Goal: Task Accomplishment & Management: Complete application form

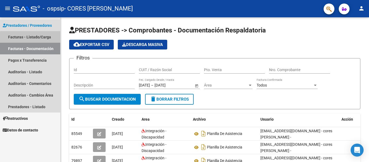
click at [42, 38] on link "Facturas - Listado/Carga" at bounding box center [30, 37] width 60 height 12
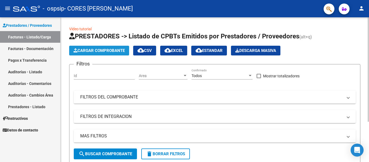
click at [89, 49] on span "Cargar Comprobante" at bounding box center [99, 50] width 51 height 5
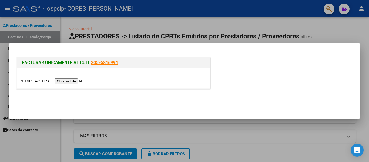
click at [77, 82] on input "file" at bounding box center [55, 81] width 68 height 6
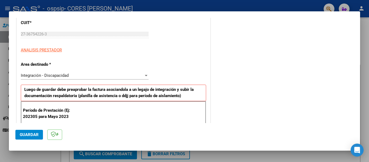
scroll to position [94, 0]
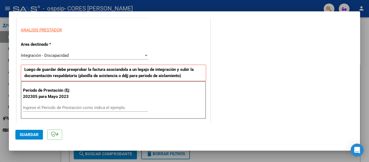
click at [65, 107] on input "Ingrese el Período de Prestación como indica el ejemplo" at bounding box center [85, 107] width 125 height 5
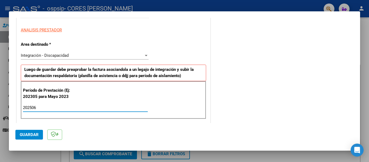
type input "202505"
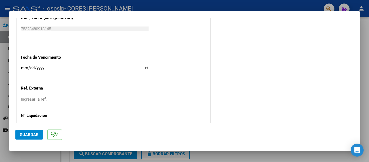
scroll to position [360, 0]
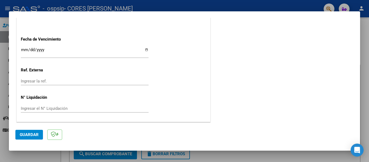
click at [35, 137] on button "Guardar" at bounding box center [29, 135] width 28 height 10
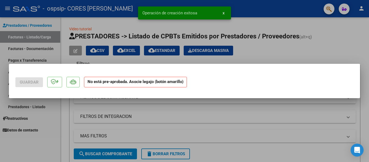
scroll to position [0, 0]
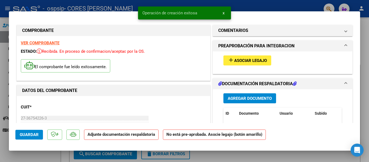
click at [260, 61] on span "Asociar Legajo" at bounding box center [250, 60] width 33 height 5
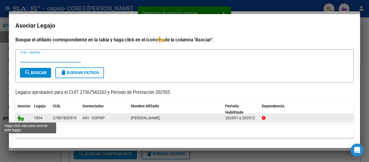
click at [19, 120] on icon at bounding box center [21, 118] width 6 height 6
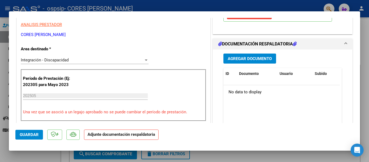
scroll to position [114, 0]
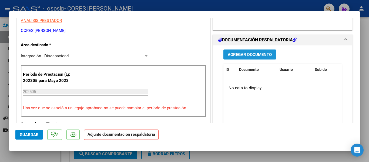
click at [251, 52] on span "Agregar Documento" at bounding box center [250, 54] width 44 height 5
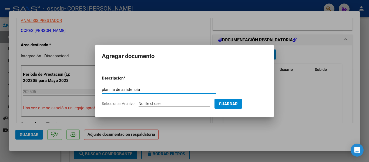
type input "planilla de asistencia"
click at [190, 105] on input "Seleccionar Archivo" at bounding box center [175, 103] width 72 height 5
type input "C:\fakepath\[PERSON_NAME] (1).pdf"
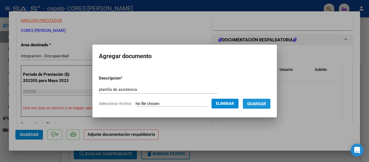
click at [259, 106] on button "Guardar" at bounding box center [257, 104] width 28 height 10
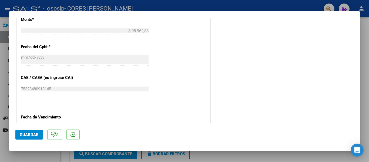
scroll to position [350, 0]
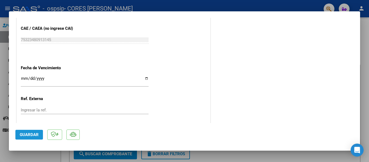
click at [36, 135] on span "Guardar" at bounding box center [29, 134] width 19 height 5
